Goal: Task Accomplishment & Management: Manage account settings

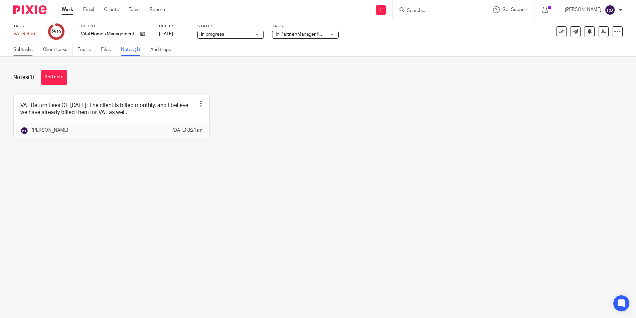
click at [20, 55] on link "Subtasks" at bounding box center [25, 49] width 25 height 13
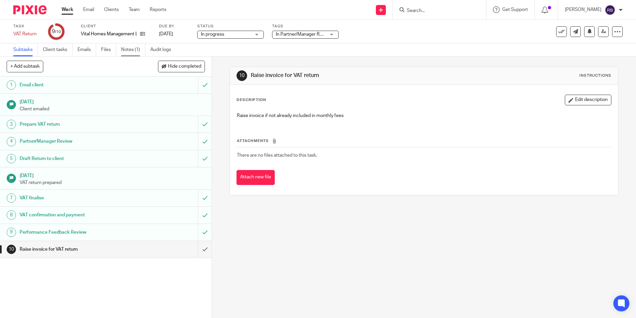
click at [129, 50] on link "Notes (1)" at bounding box center [133, 49] width 24 height 13
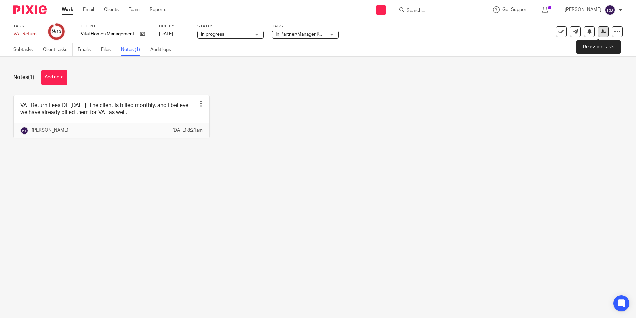
click at [601, 30] on icon at bounding box center [603, 31] width 5 height 5
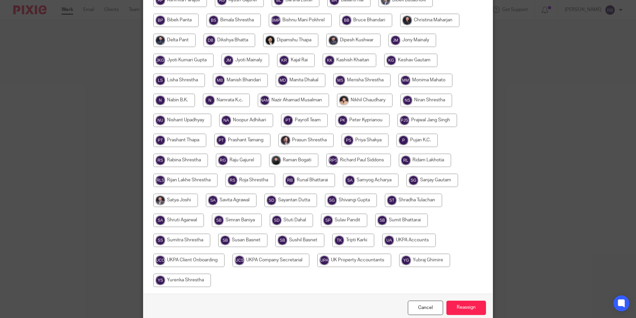
scroll to position [198, 0]
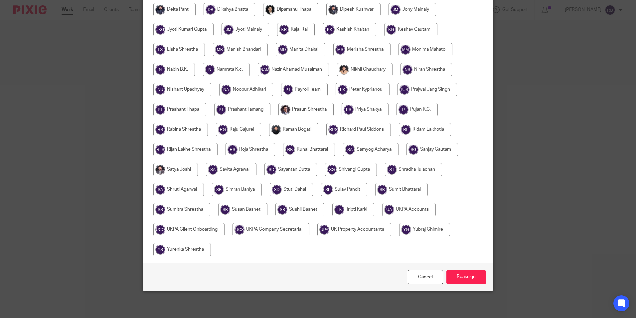
drag, startPoint x: 390, startPoint y: 206, endPoint x: 435, endPoint y: 220, distance: 47.6
click at [391, 206] on input "radio" at bounding box center [409, 209] width 54 height 13
radio input "true"
click at [460, 276] on input "Reassign" at bounding box center [467, 277] width 40 height 14
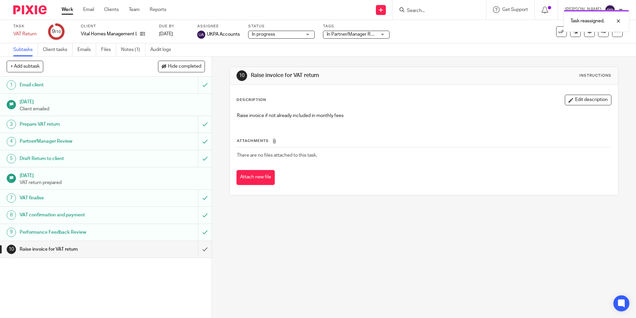
click at [62, 15] on div "Work Email Clients Team Reports Work Email Clients Team Reports Settings" at bounding box center [115, 10] width 121 height 20
click at [66, 13] on link "Work" at bounding box center [68, 9] width 12 height 7
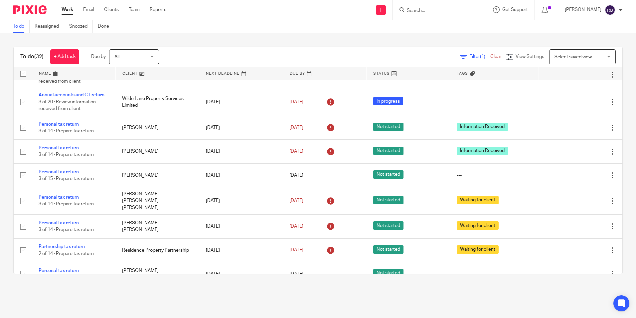
scroll to position [499, 0]
